Goal: Find specific page/section: Find specific page/section

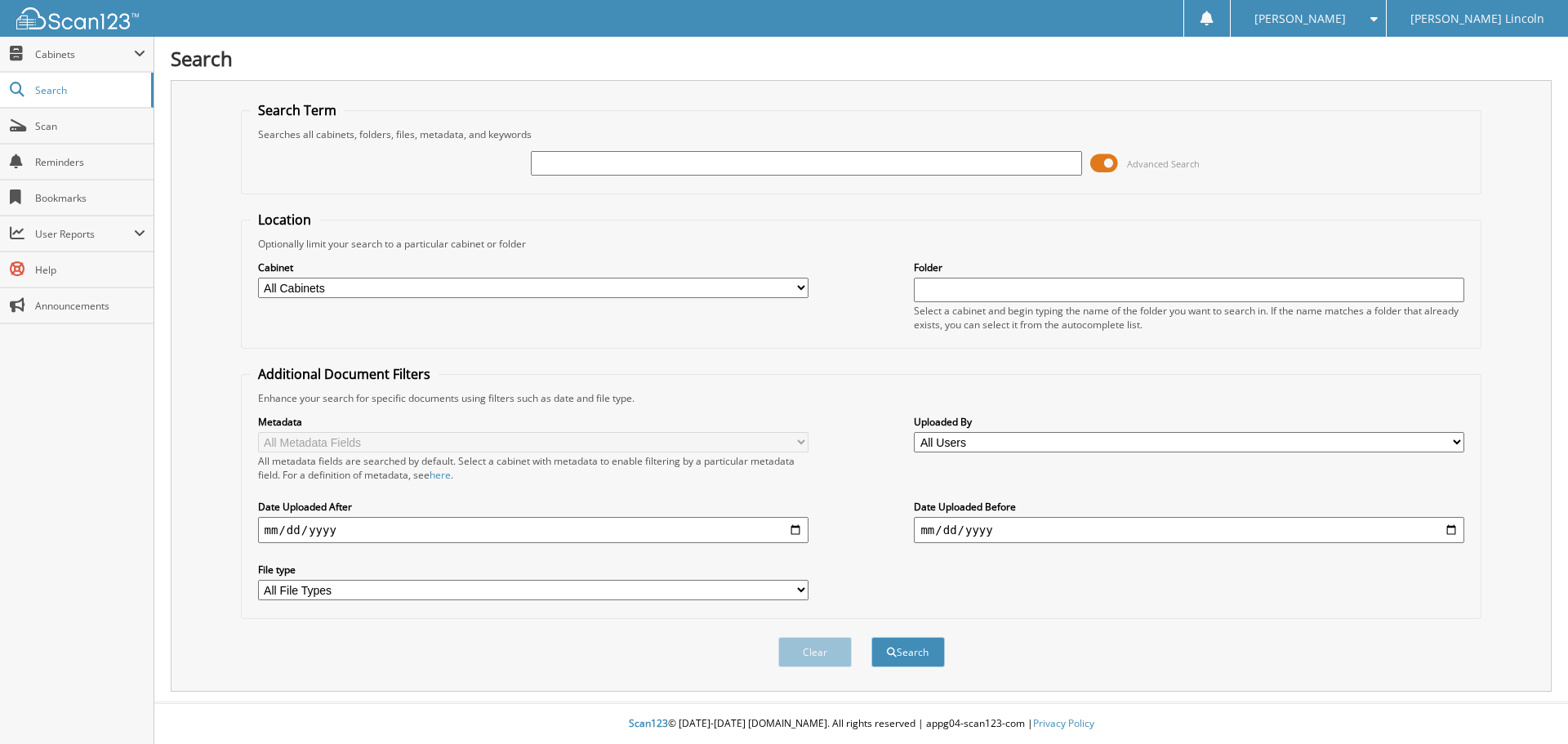
click at [695, 168] on input "text" at bounding box center [806, 163] width 550 height 24
type input "388104"
click at [871, 638] on button "Search" at bounding box center [907, 652] width 73 height 31
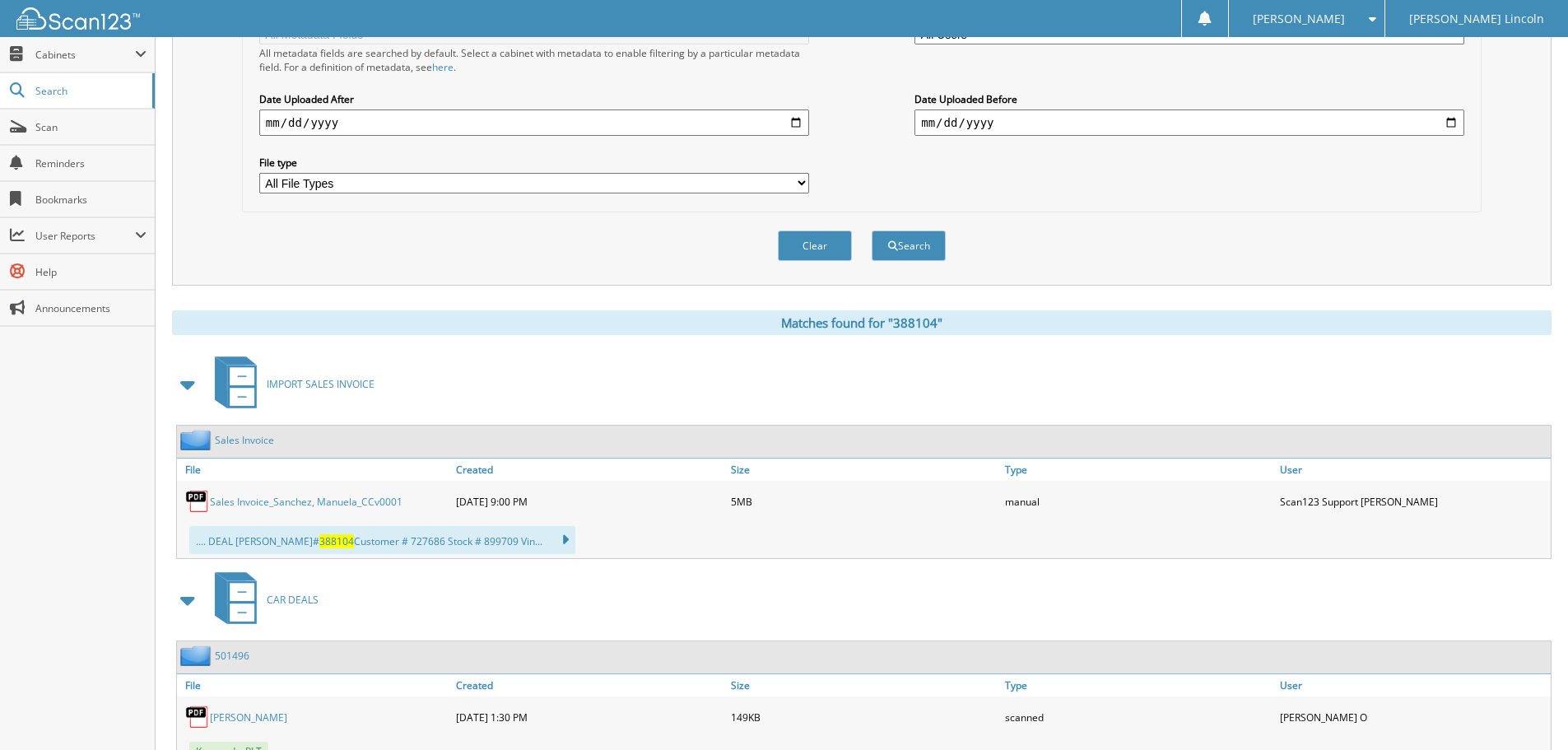
scroll to position [494, 0]
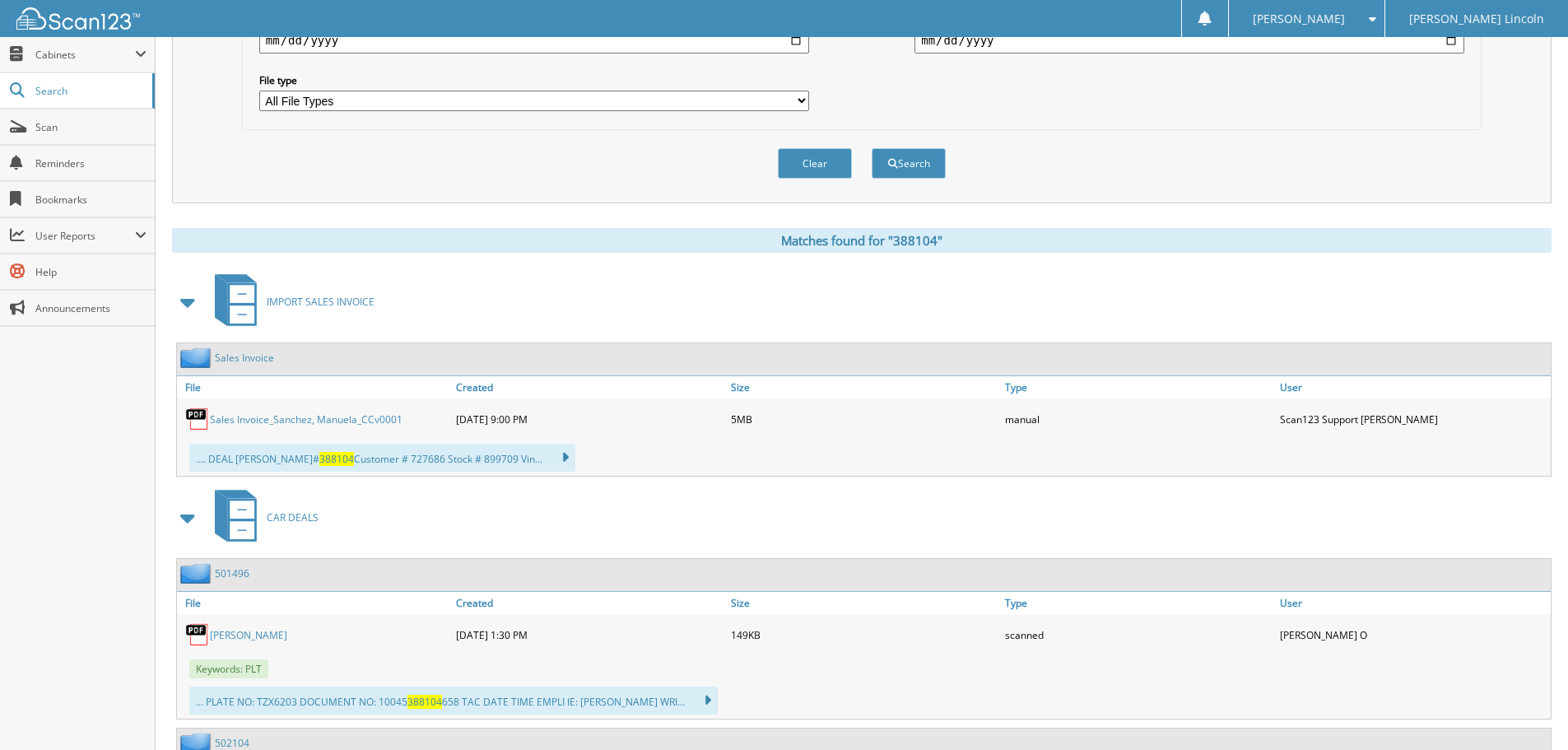
click at [337, 418] on link "Sales Invoice_Sanchez, Manuela_CCv0001" at bounding box center [306, 419] width 193 height 14
